Goal: Transaction & Acquisition: Subscribe to service/newsletter

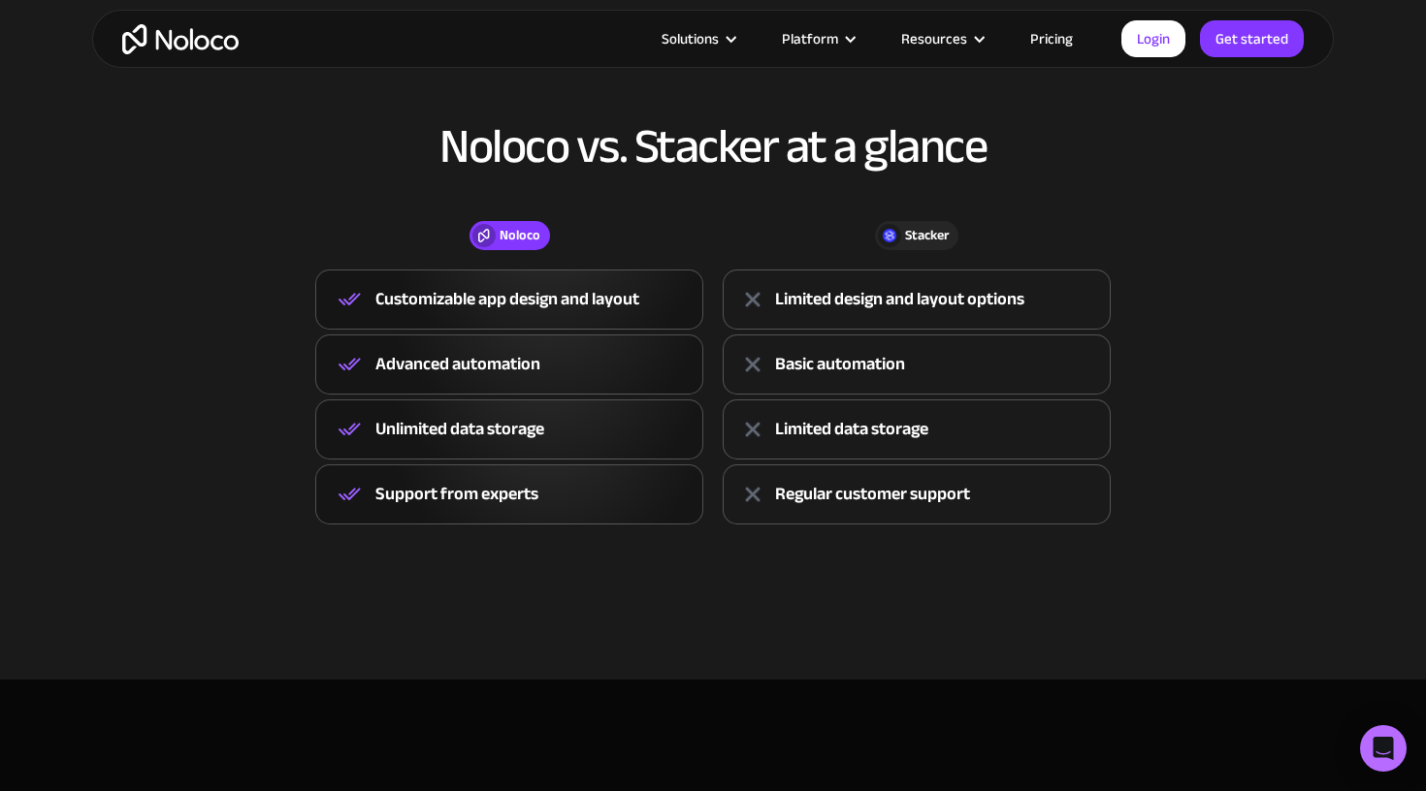
scroll to position [827, 0]
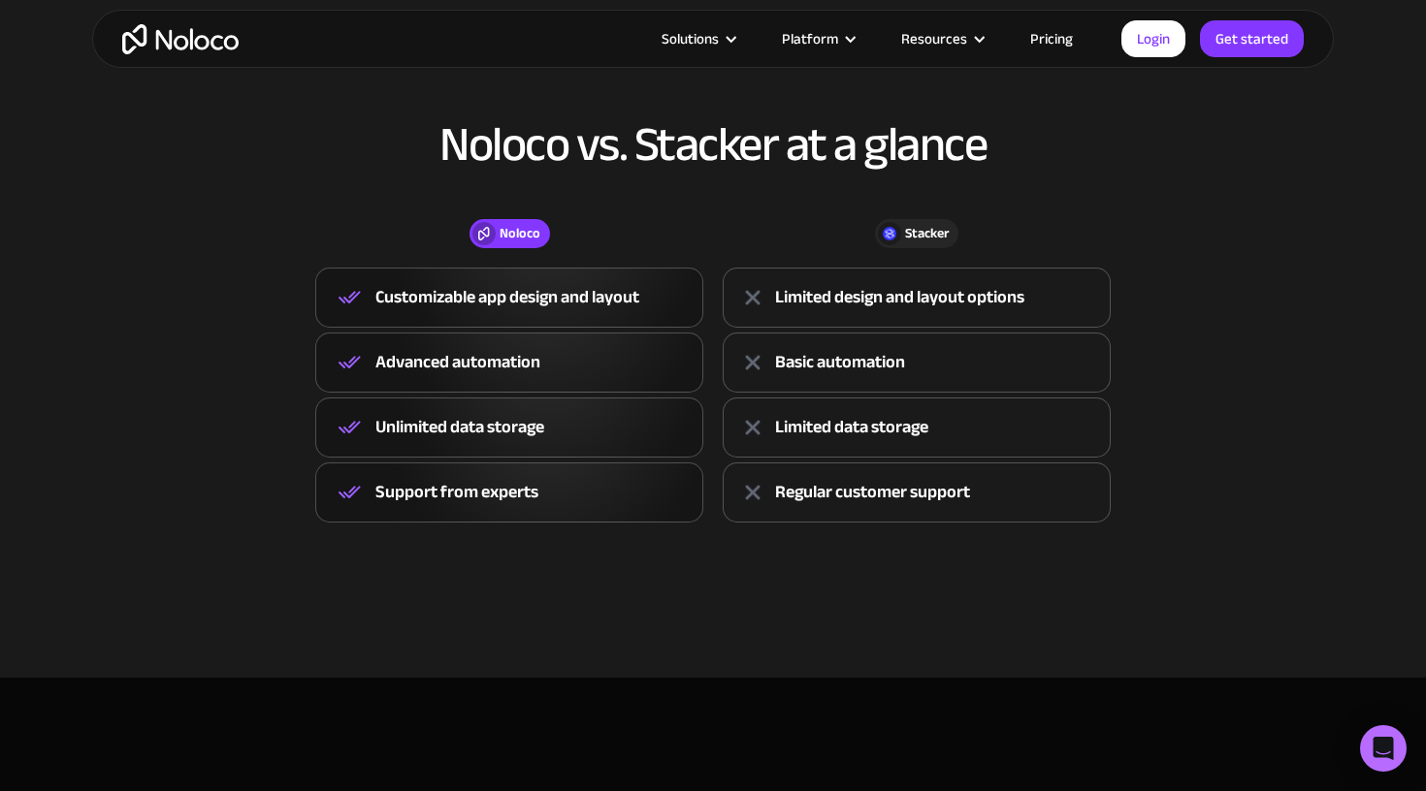
click at [1058, 35] on link "Pricing" at bounding box center [1051, 38] width 91 height 25
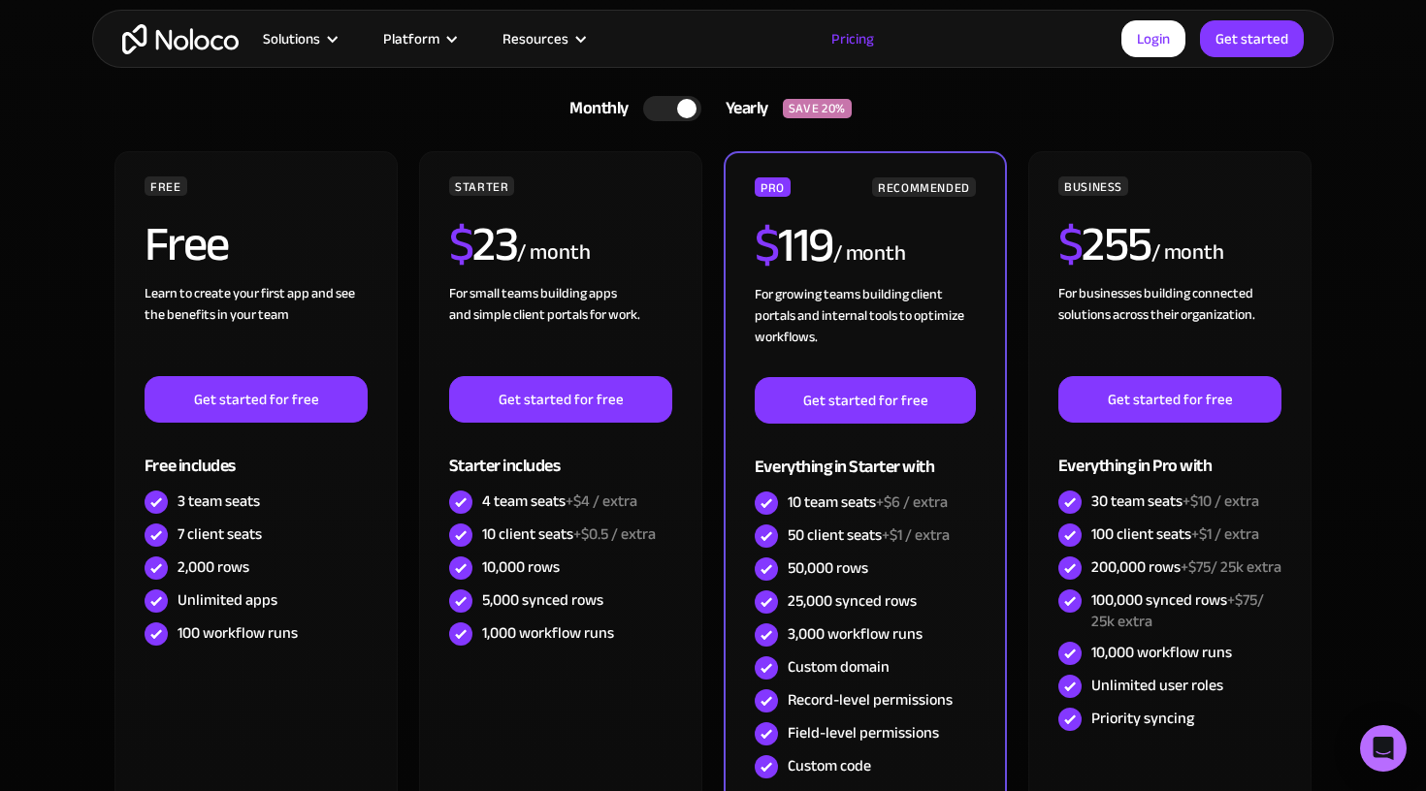
scroll to position [566, 0]
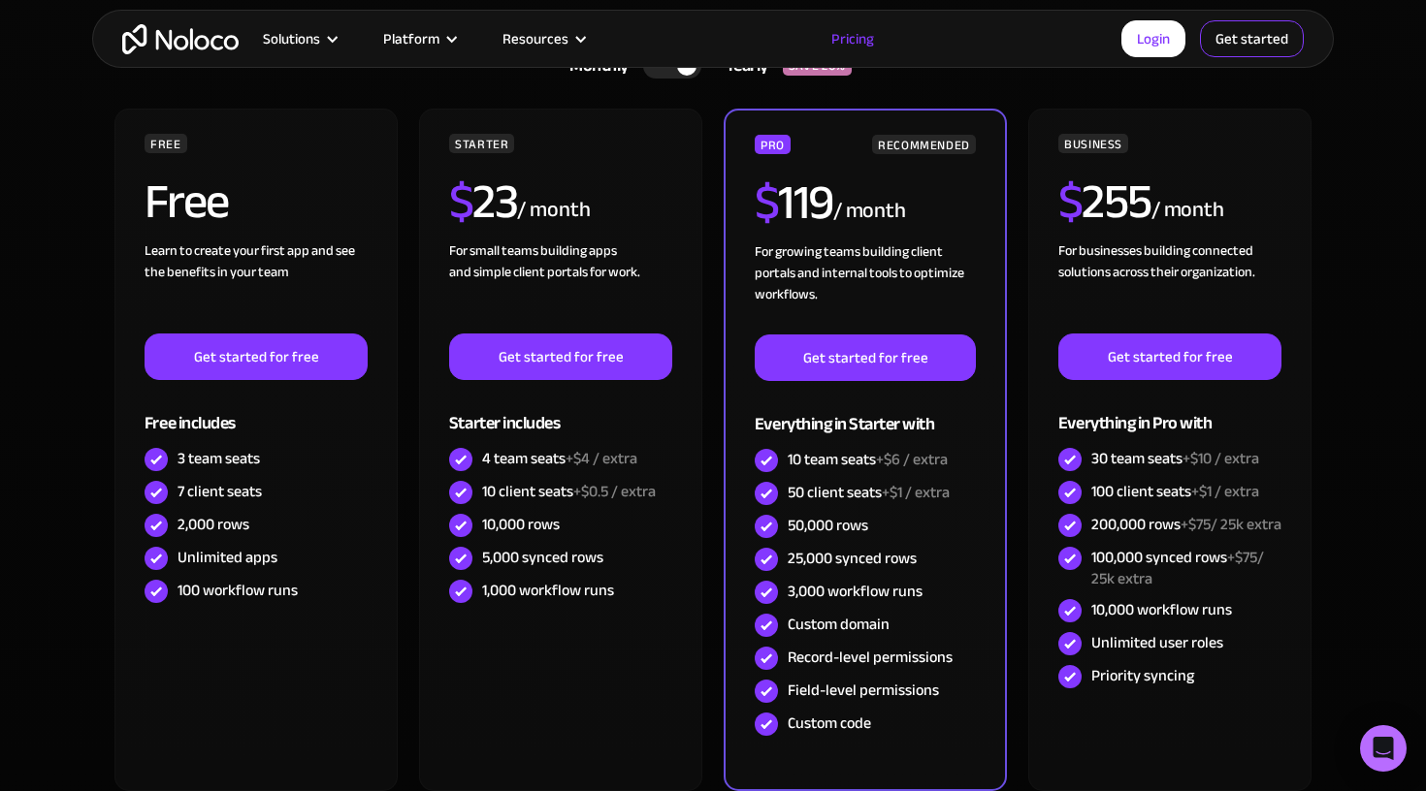
click at [1237, 42] on link "Get started" at bounding box center [1252, 38] width 104 height 37
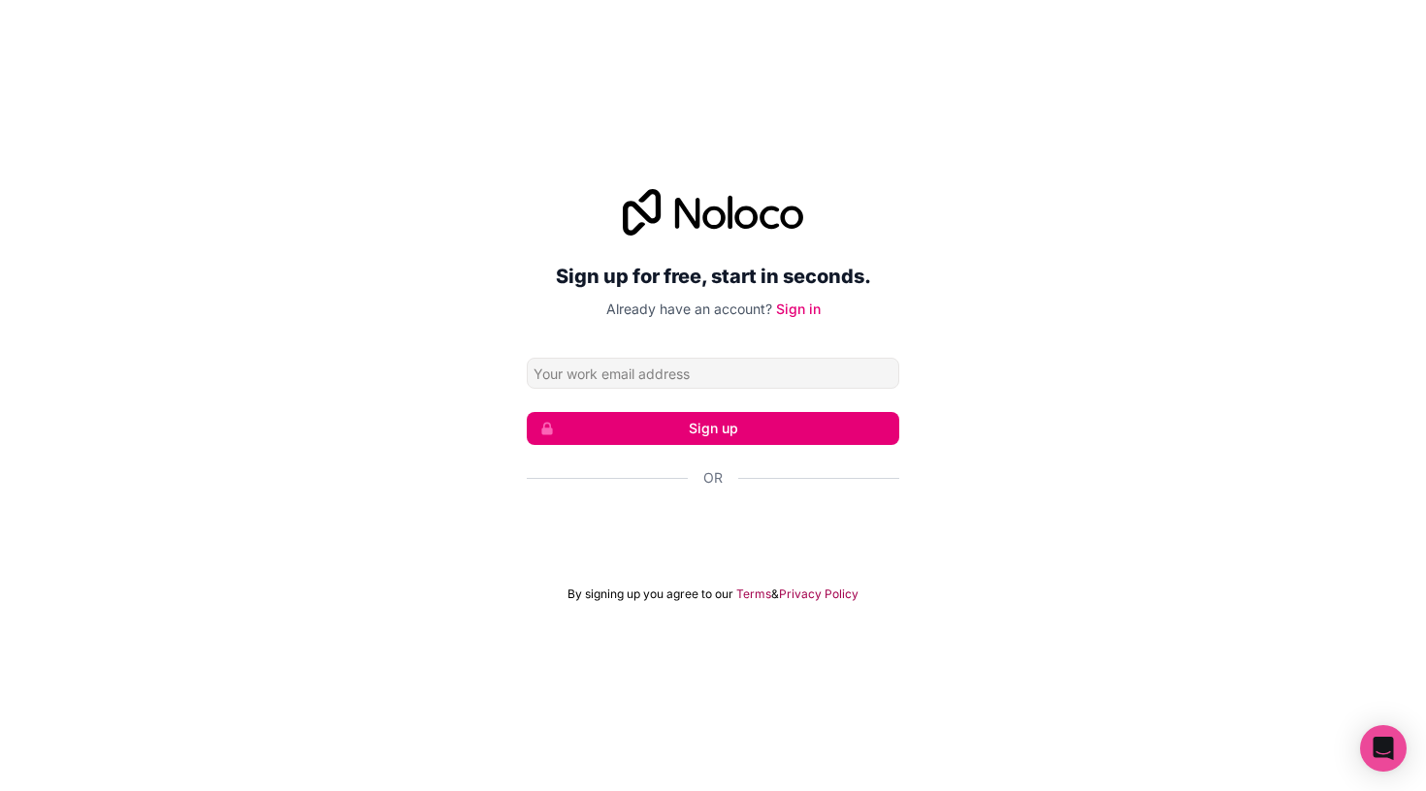
click at [991, 152] on div "Sign up for free, start in seconds. Already have an account? Sign in Sign up Or…" at bounding box center [713, 395] width 1426 height 791
click at [776, 528] on div "Über Google anmelden. Wird in neuem Tab geöffnet." at bounding box center [713, 530] width 372 height 43
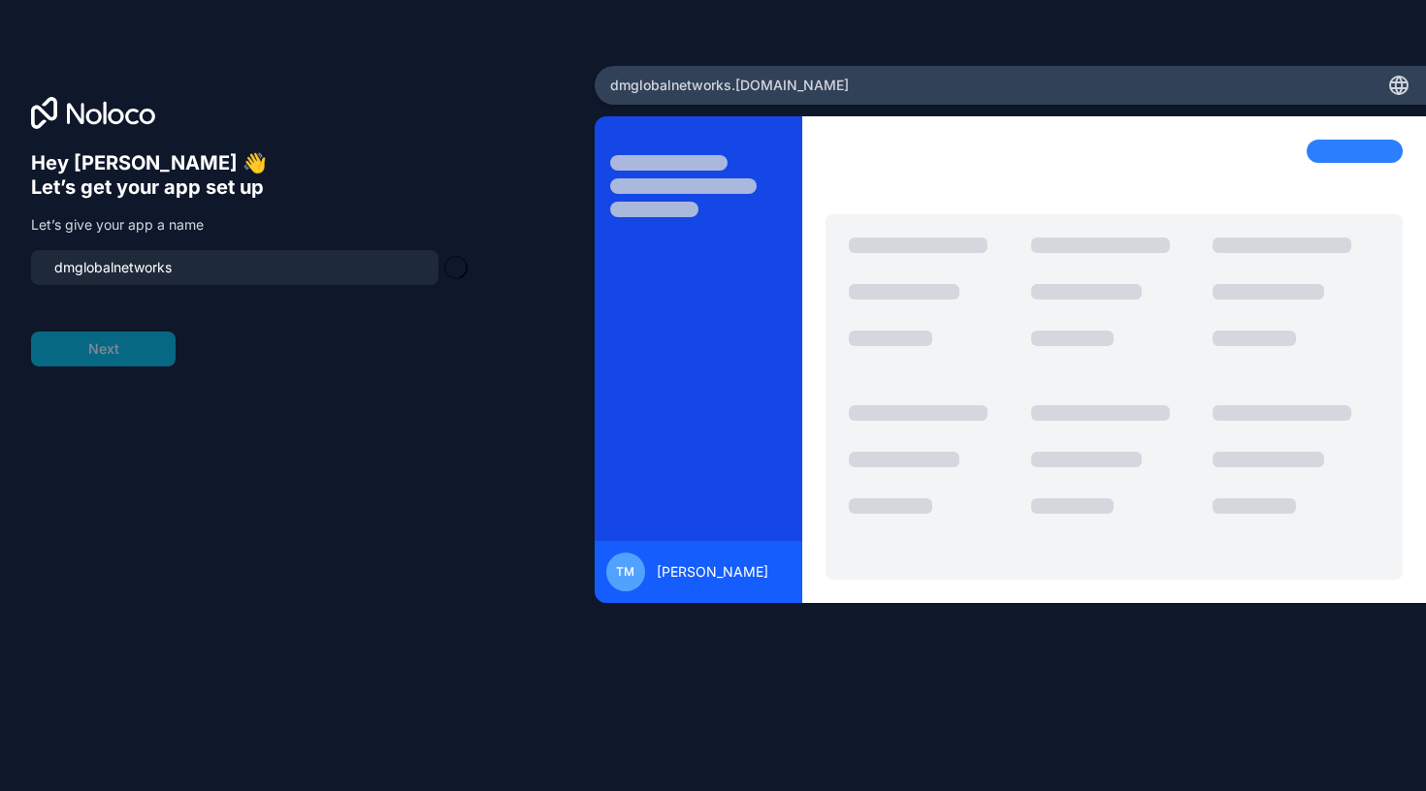
type input "dmglobalnetworks-app"
click at [141, 342] on button "Next" at bounding box center [103, 349] width 145 height 35
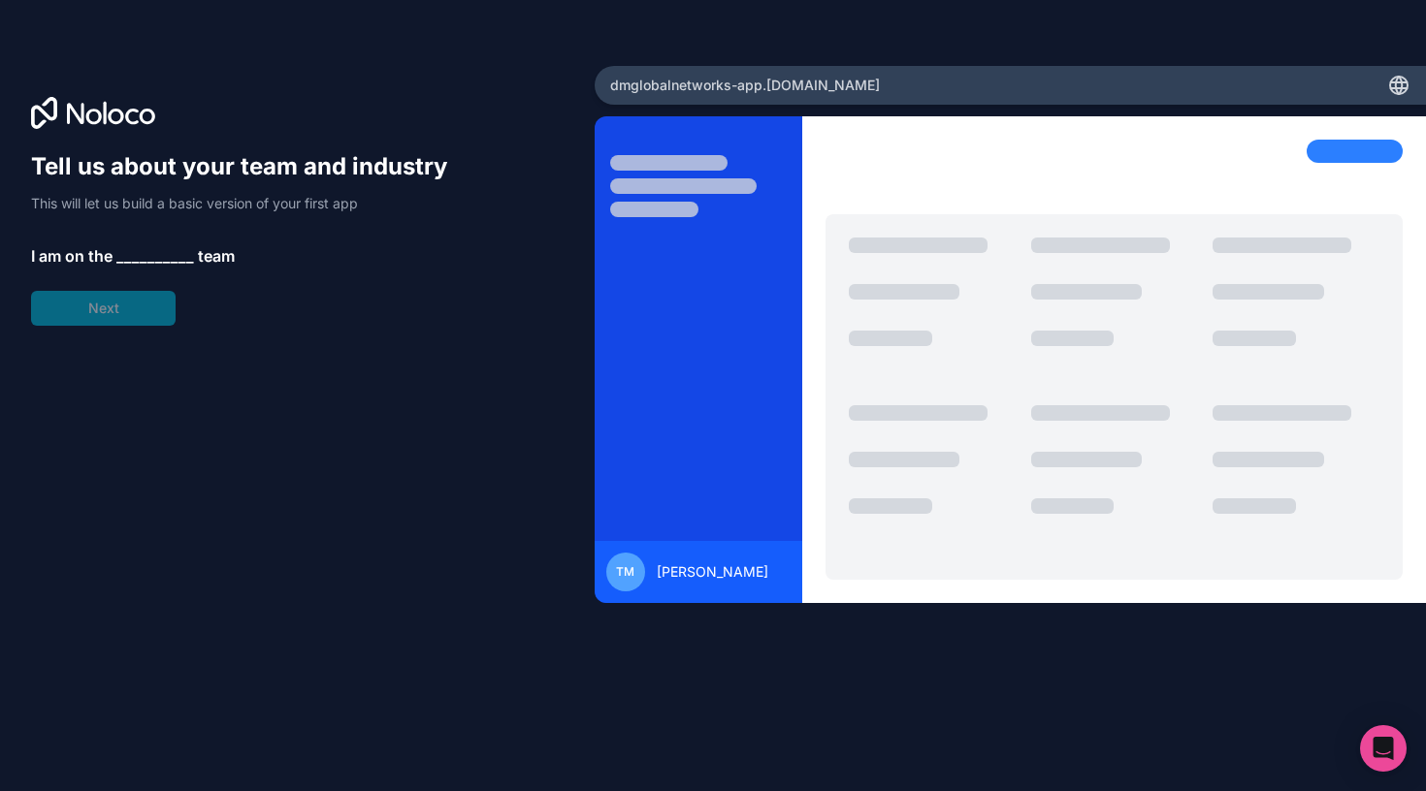
click at [124, 242] on div "Tell us about your team and industry This will let us build a basic version of …" at bounding box center [248, 238] width 434 height 175
click at [142, 270] on div "Tell us about your team and industry This will let us build a basic version of …" at bounding box center [248, 238] width 434 height 175
click at [142, 262] on span "__________" at bounding box center [155, 255] width 78 height 23
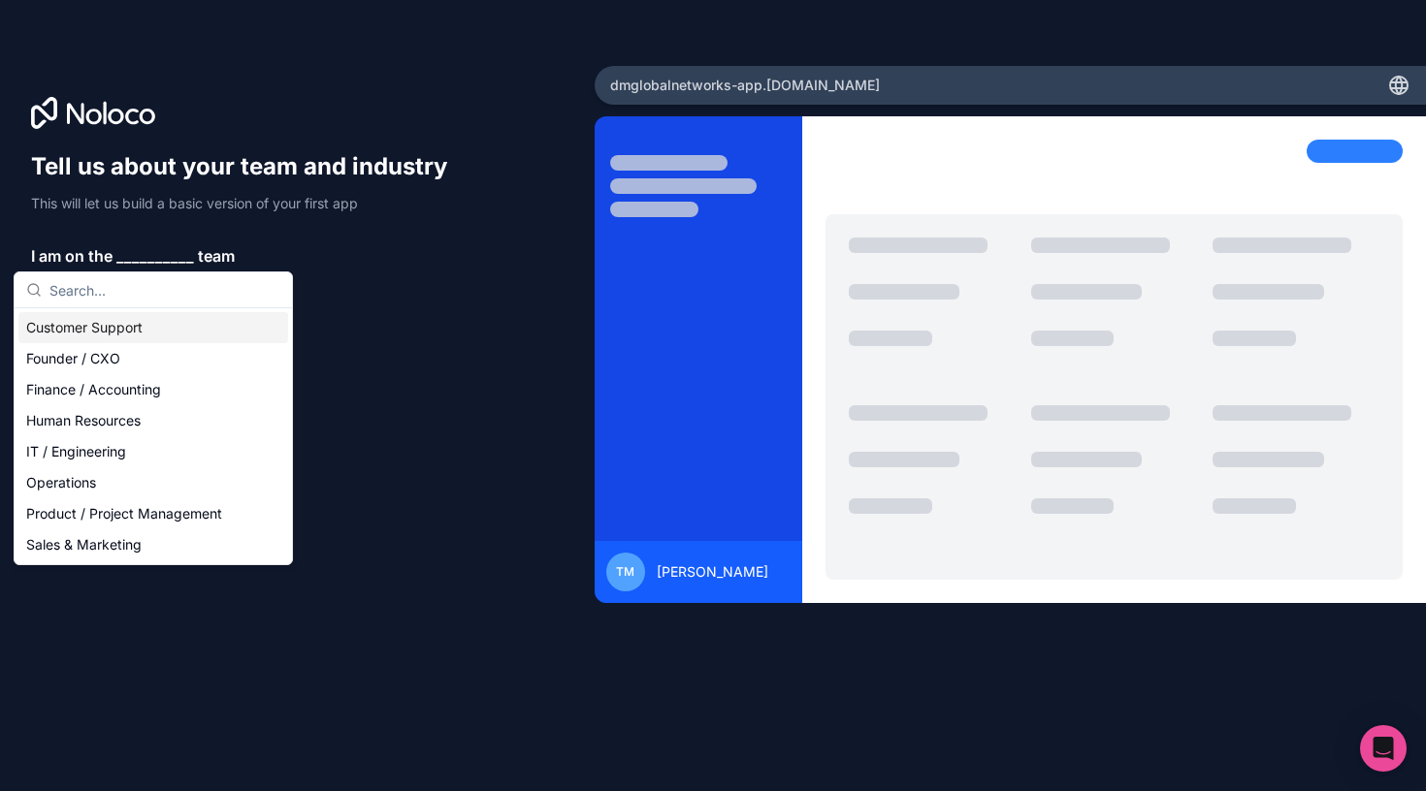
click at [142, 253] on span "__________" at bounding box center [155, 255] width 78 height 23
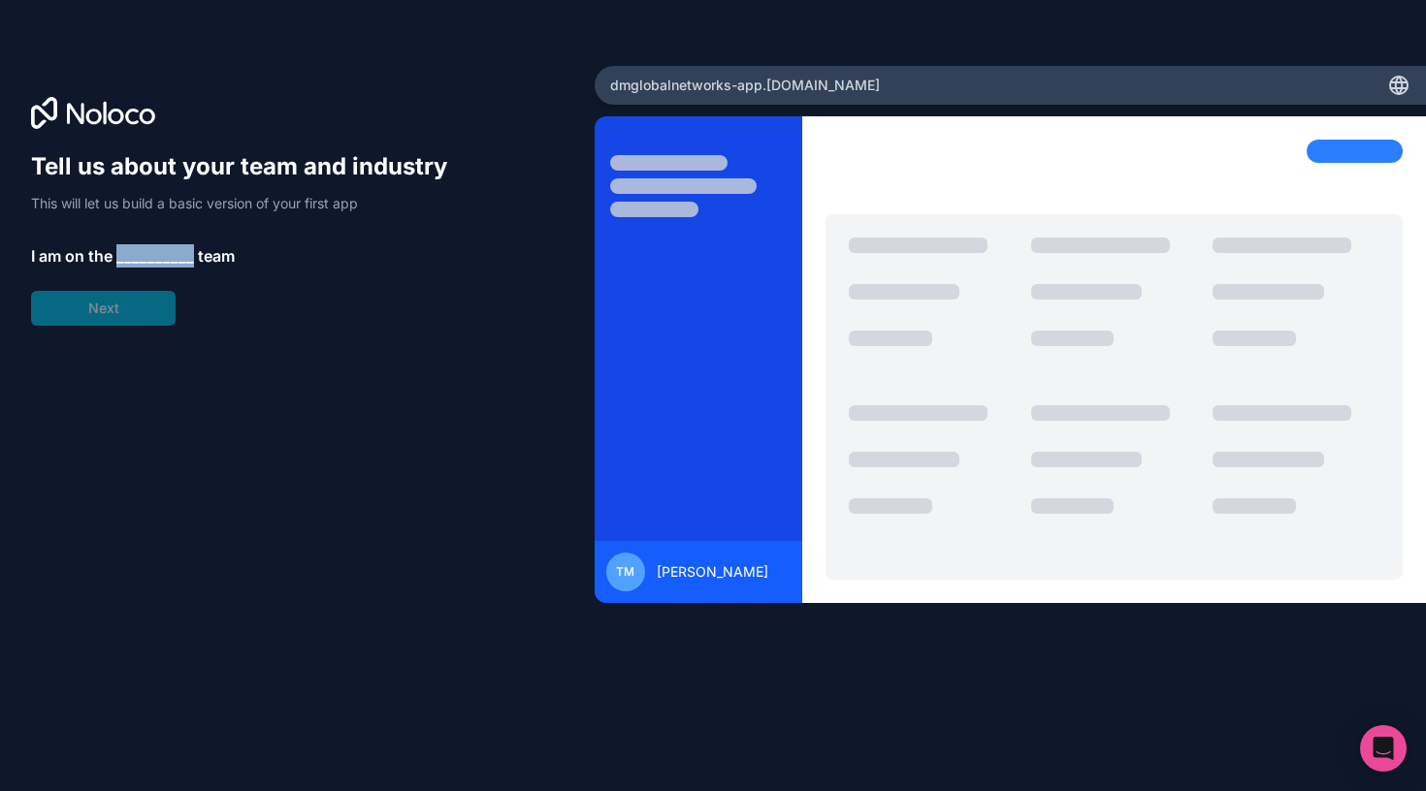
click at [142, 253] on span "__________" at bounding box center [155, 255] width 78 height 23
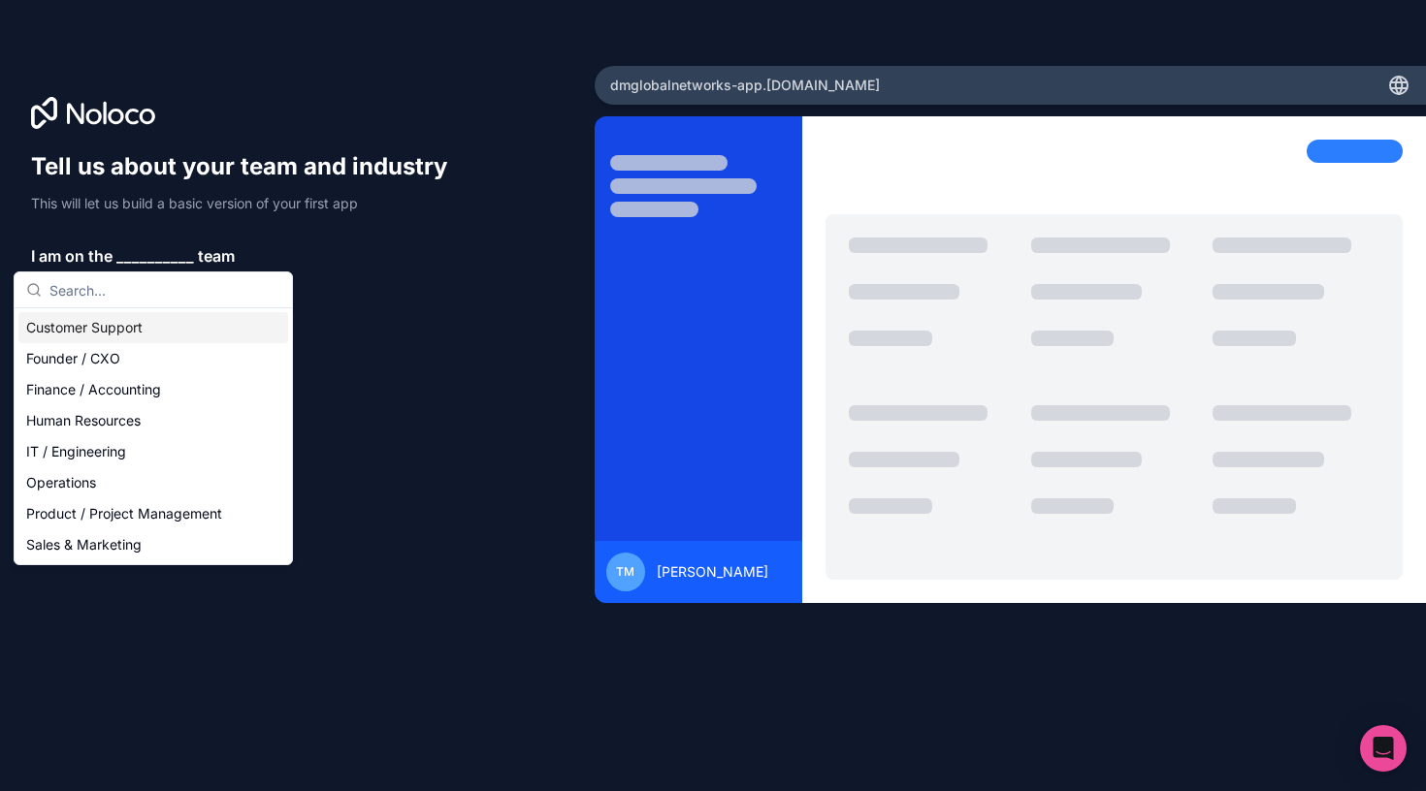
click at [123, 317] on div "Customer Support" at bounding box center [153, 327] width 270 height 31
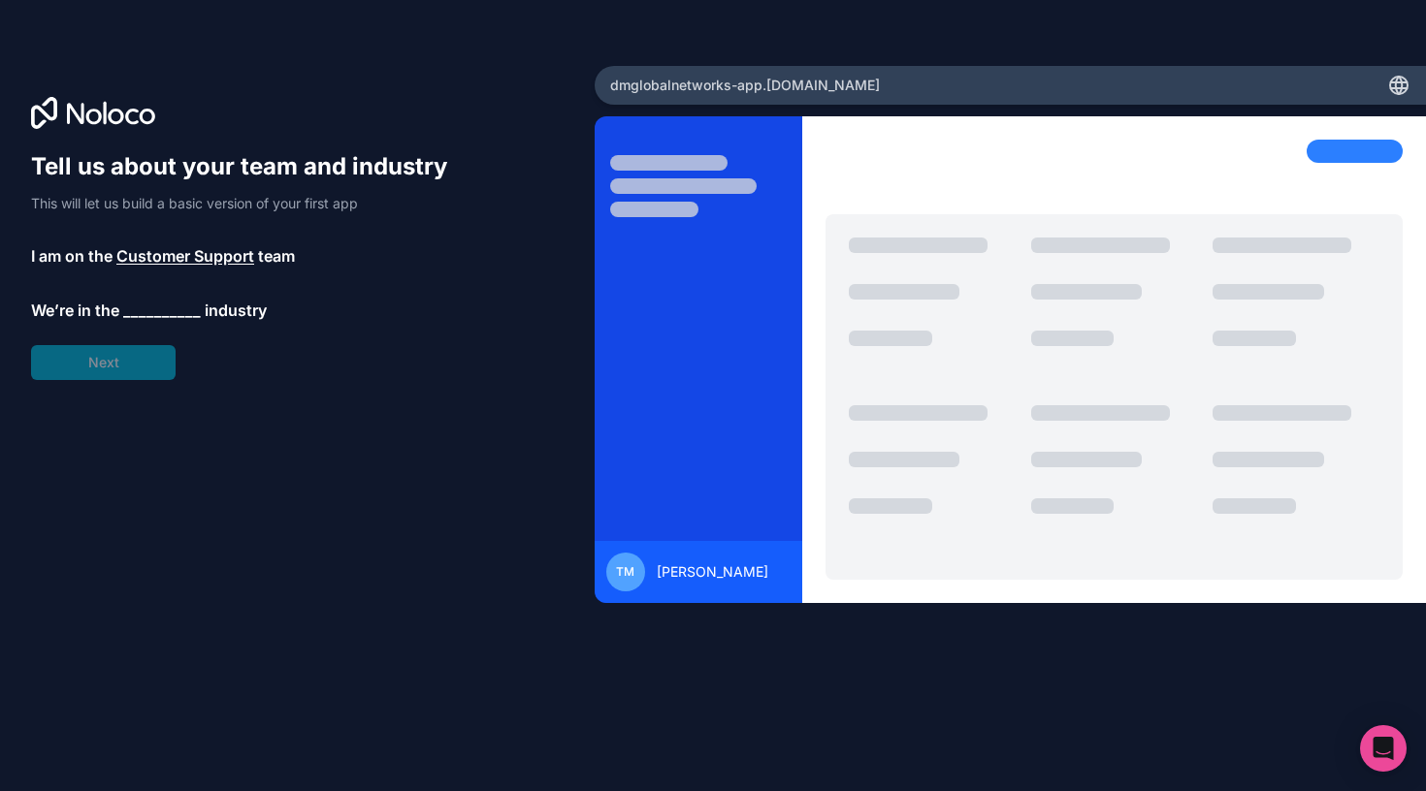
click at [156, 324] on div "Tell us about your team and industry This will let us build a basic version of …" at bounding box center [248, 265] width 434 height 229
click at [161, 309] on span "__________" at bounding box center [162, 310] width 78 height 23
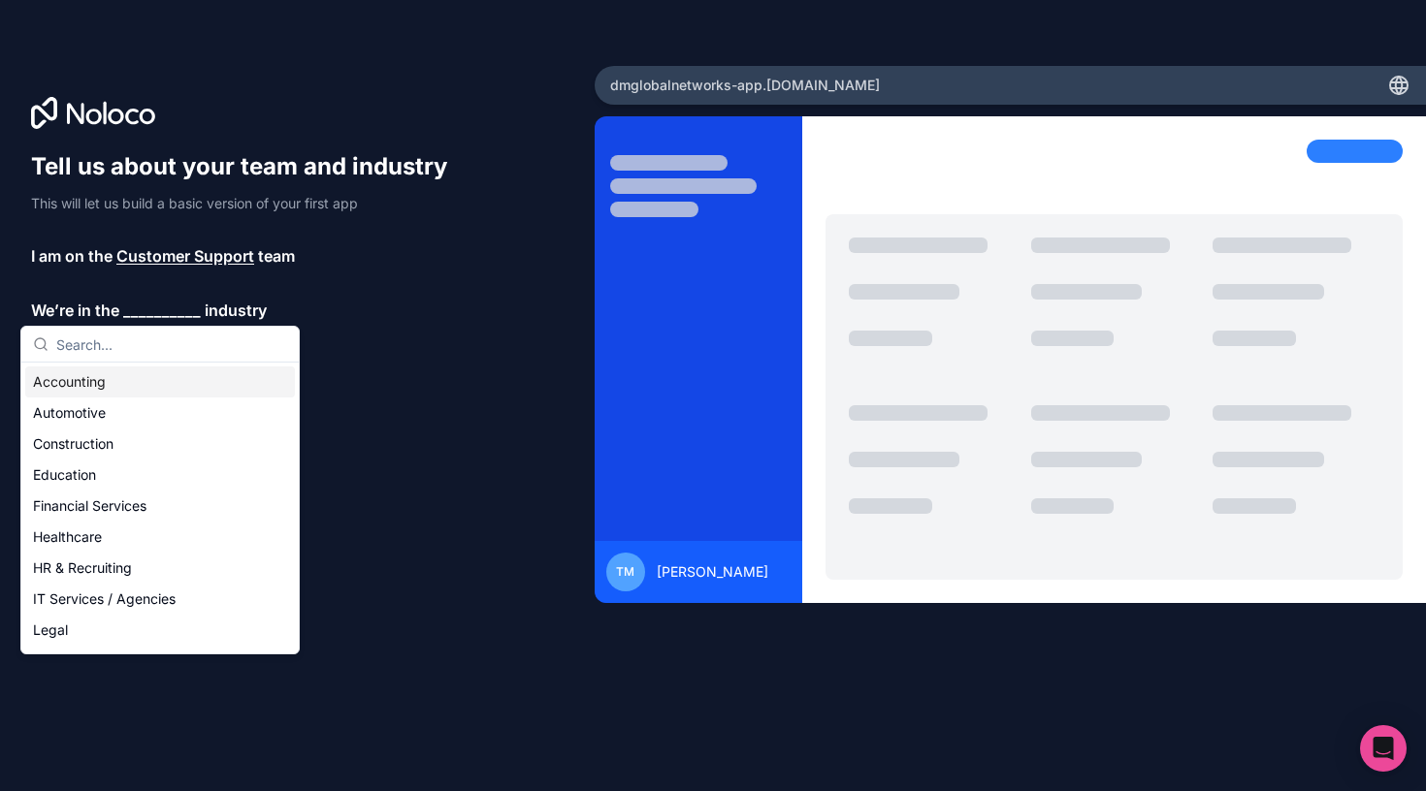
click at [161, 380] on div "Accounting" at bounding box center [160, 382] width 270 height 31
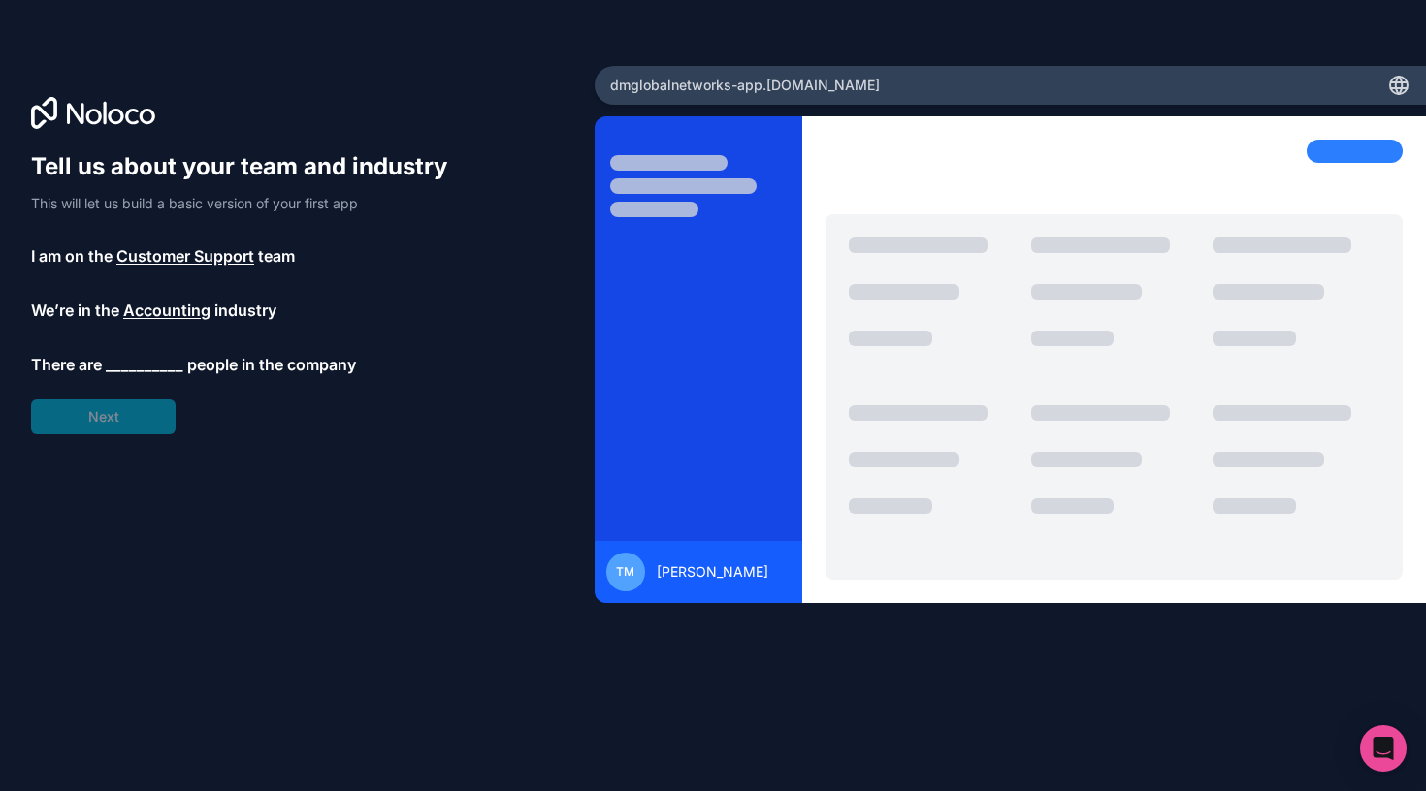
click at [151, 369] on span "__________" at bounding box center [145, 364] width 78 height 23
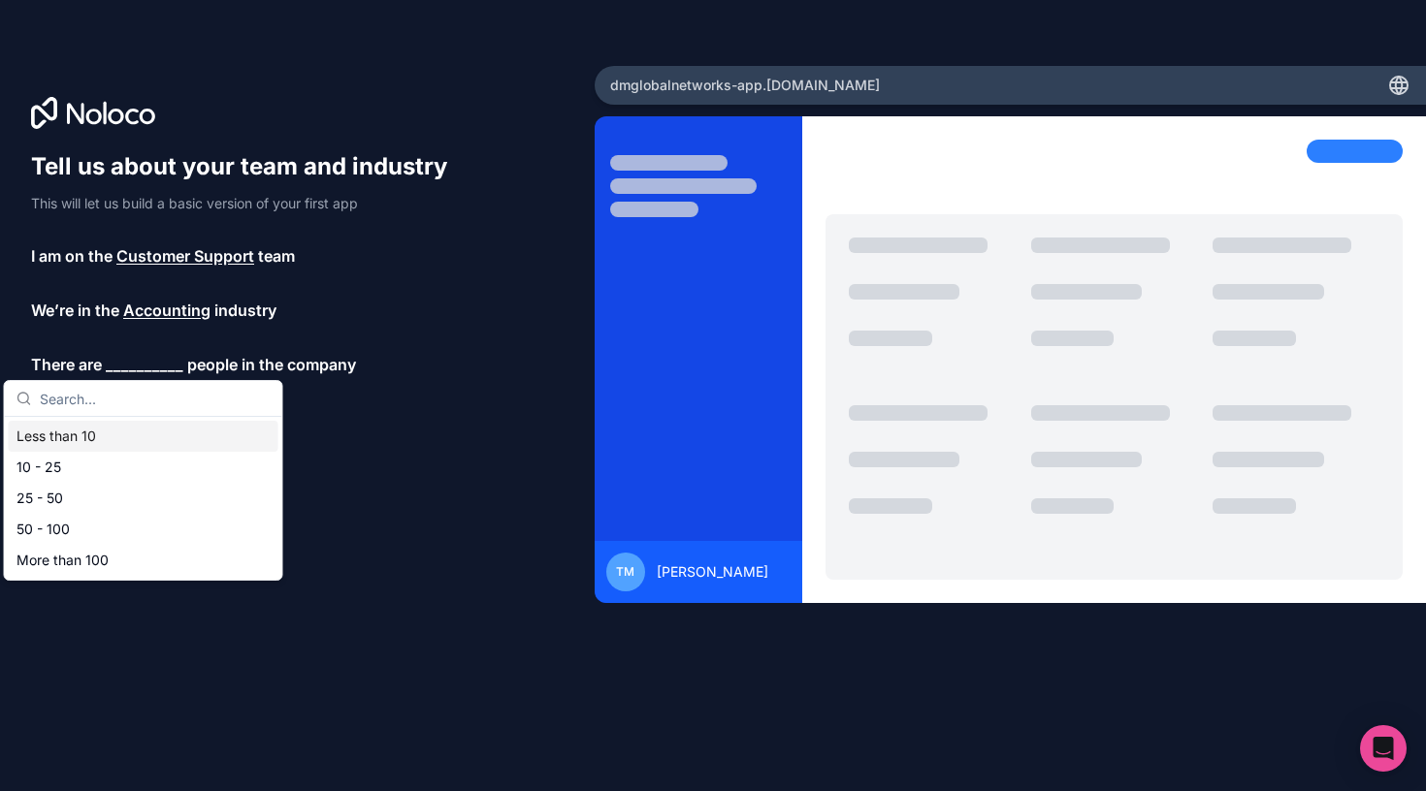
click at [151, 440] on div "Less than 10" at bounding box center [144, 436] width 270 height 31
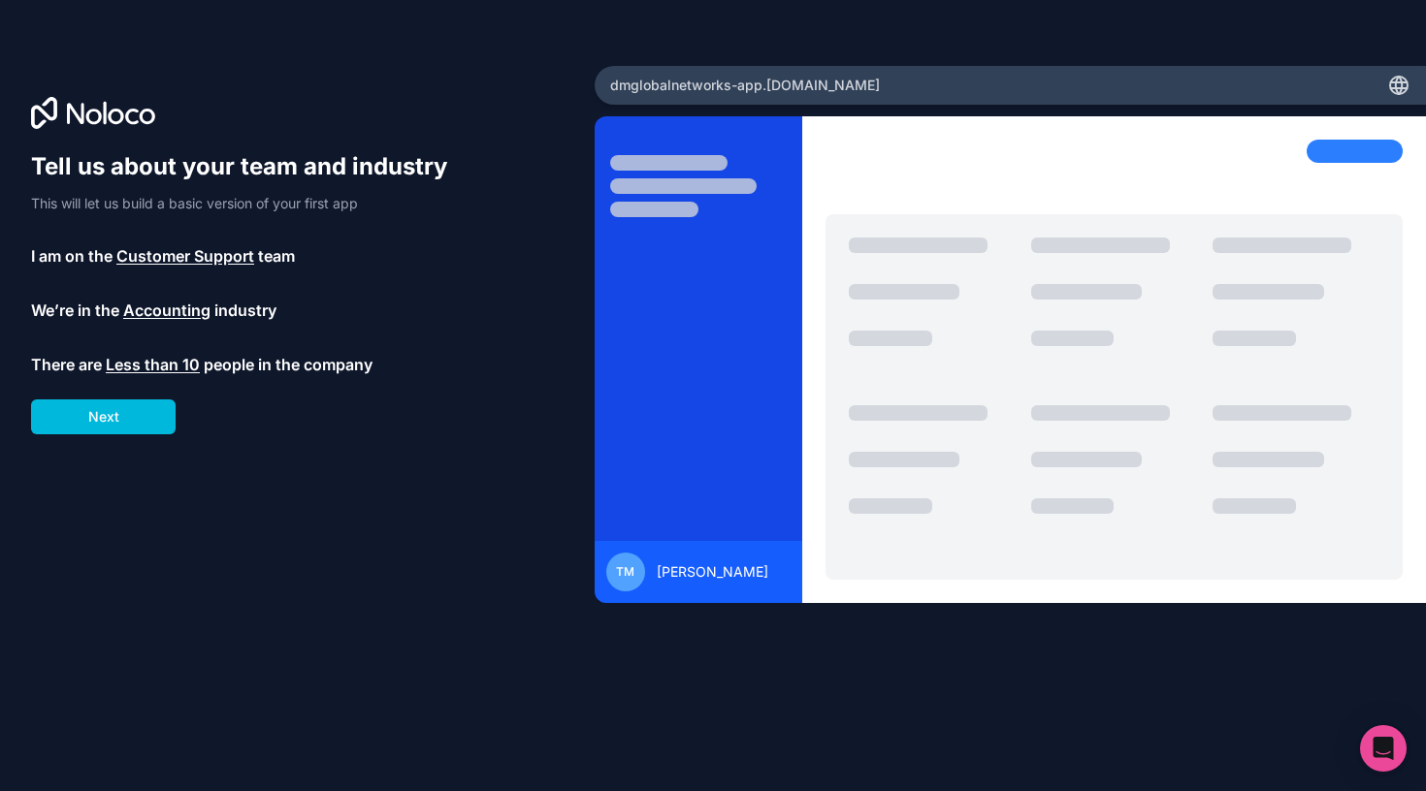
click at [135, 425] on button "Next" at bounding box center [103, 417] width 145 height 35
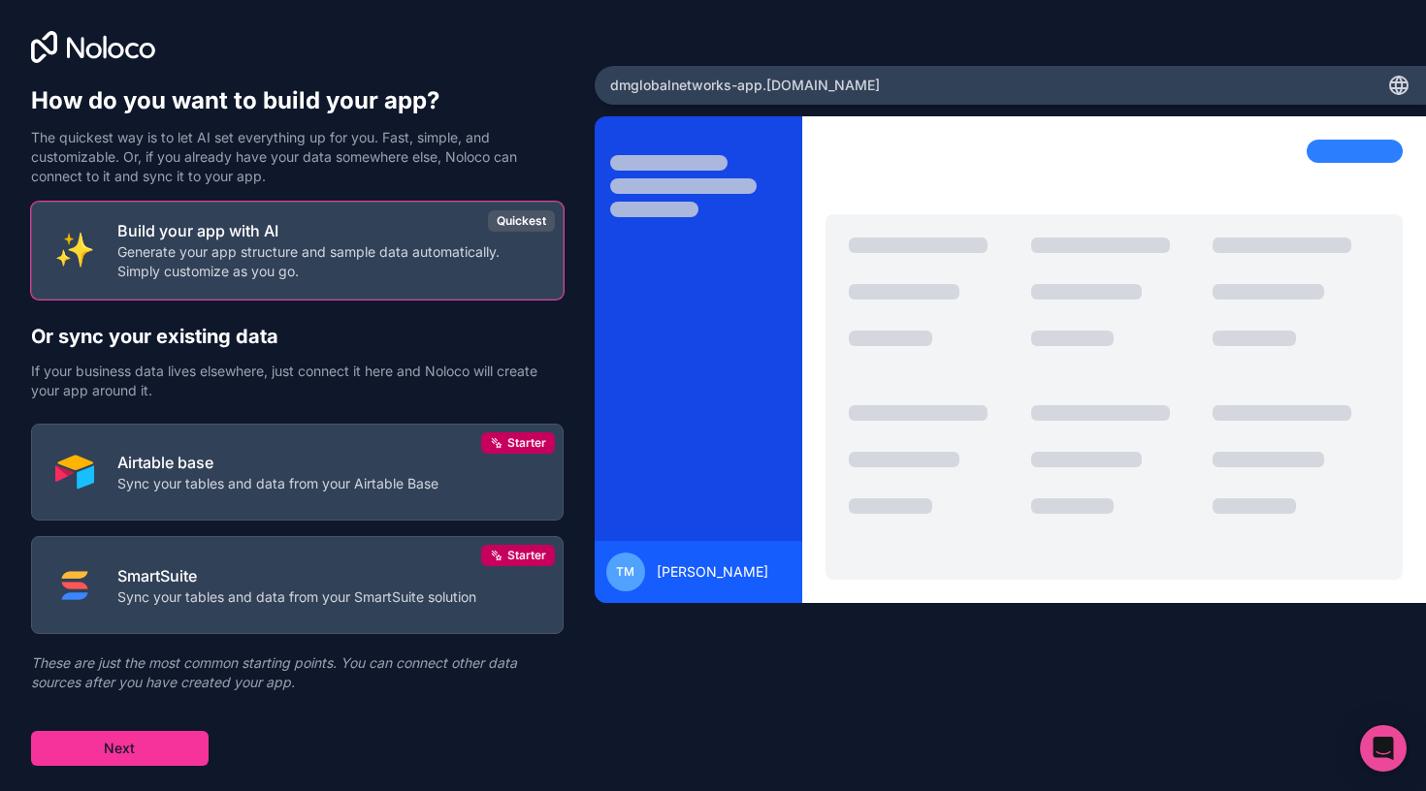
click at [181, 730] on div "Build your app with AI Generate your app structure and sample data automaticall…" at bounding box center [297, 484] width 532 height 564
click at [181, 741] on button "Next" at bounding box center [119, 748] width 177 height 35
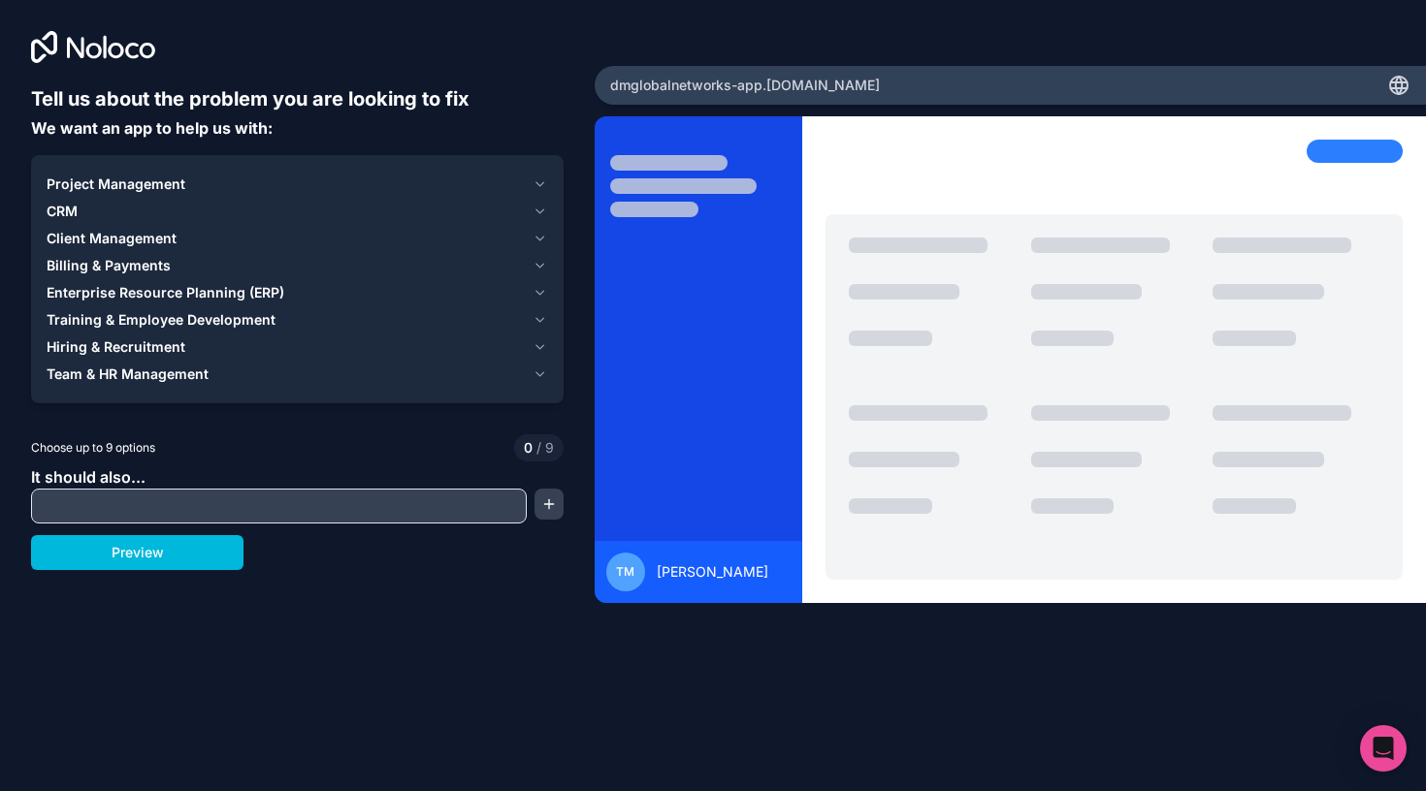
click at [219, 187] on div "Project Management" at bounding box center [286, 184] width 478 height 19
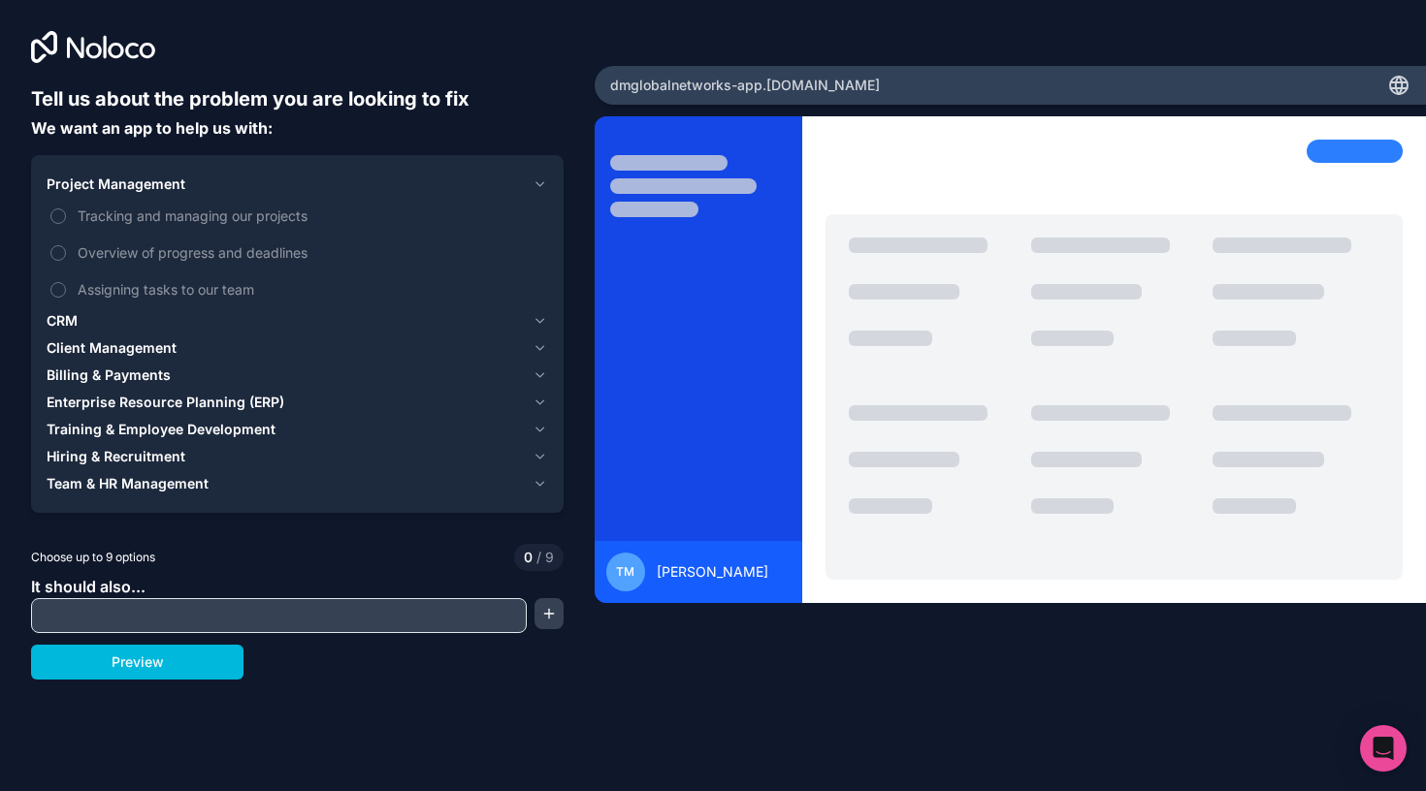
click at [169, 688] on div "Tell us about the problem you are looking to fix We want an app to help us with…" at bounding box center [713, 395] width 1426 height 791
click at [169, 670] on button "Preview" at bounding box center [137, 662] width 212 height 35
click at [94, 363] on button "Billing & Payments" at bounding box center [297, 375] width 501 height 27
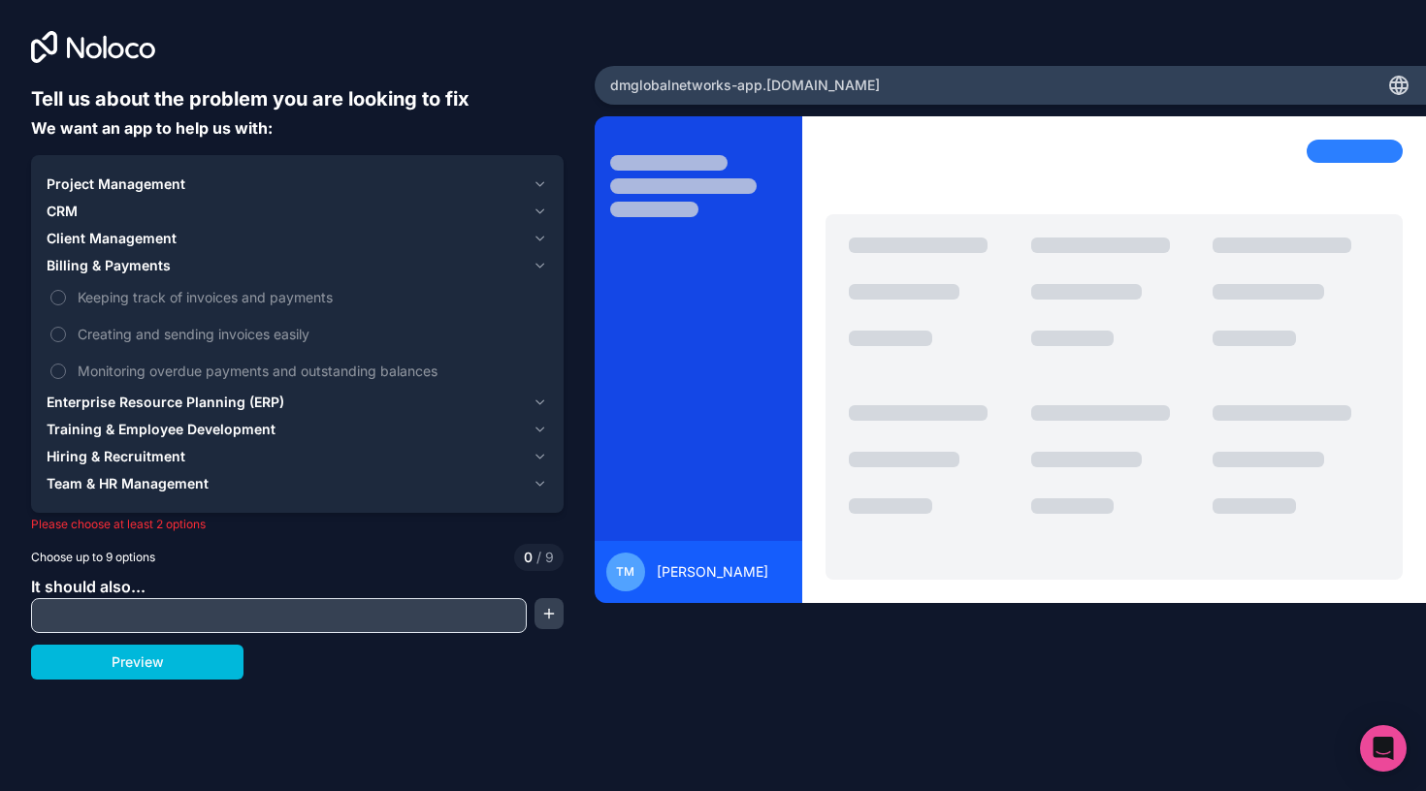
click at [96, 348] on label "Creating and sending invoices easily" at bounding box center [297, 334] width 501 height 36
click at [66, 342] on button "Creating and sending invoices easily" at bounding box center [58, 335] width 16 height 16
click at [107, 294] on span "Keeping track of invoices and payments" at bounding box center [311, 297] width 466 height 20
click at [66, 294] on button "Keeping track of invoices and payments" at bounding box center [58, 298] width 16 height 16
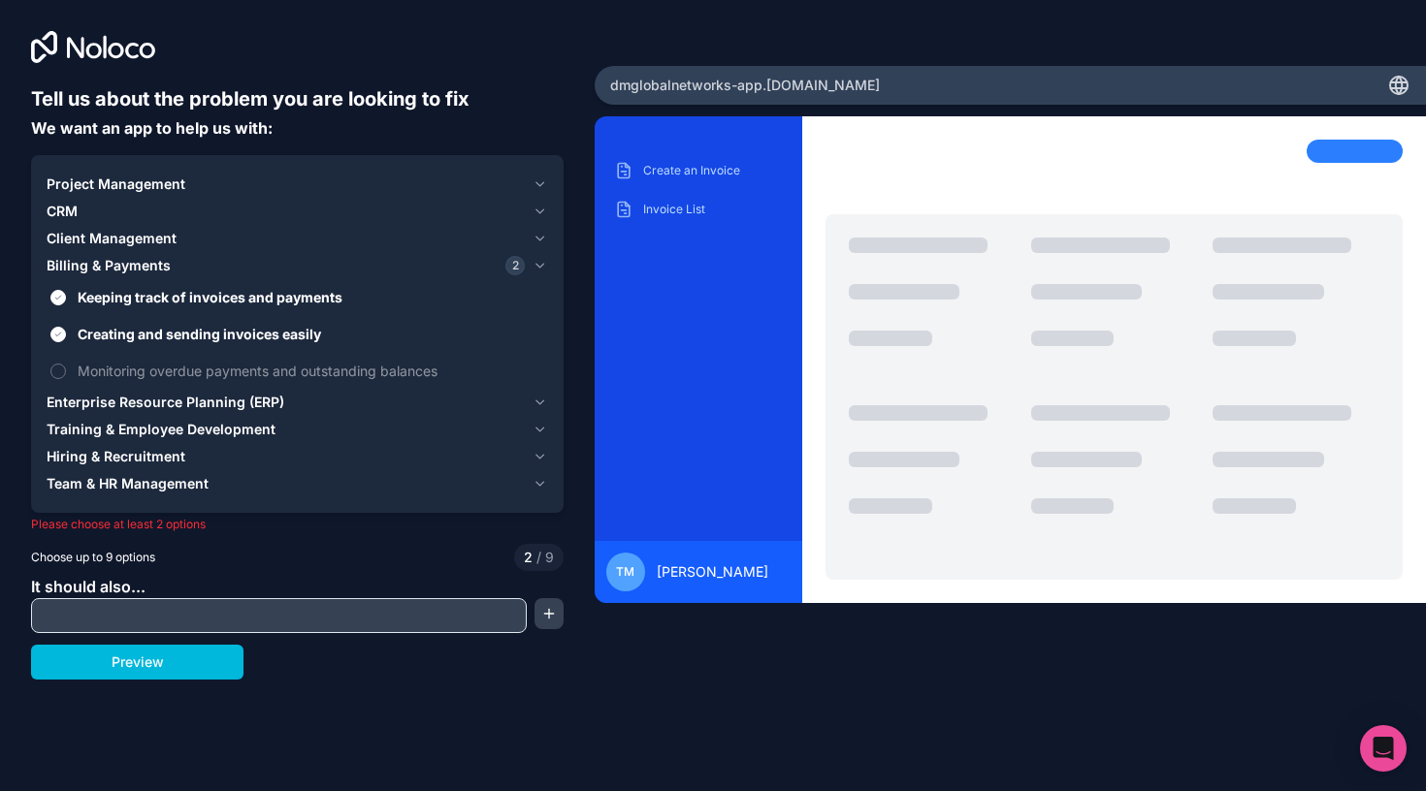
click at [117, 365] on span "Monitoring overdue payments and outstanding balances" at bounding box center [311, 371] width 466 height 20
click at [66, 365] on button "Monitoring overdue payments and outstanding balances" at bounding box center [58, 372] width 16 height 16
click at [164, 659] on button "Preview" at bounding box center [137, 662] width 212 height 35
